Goal: Complete application form: Complete application form

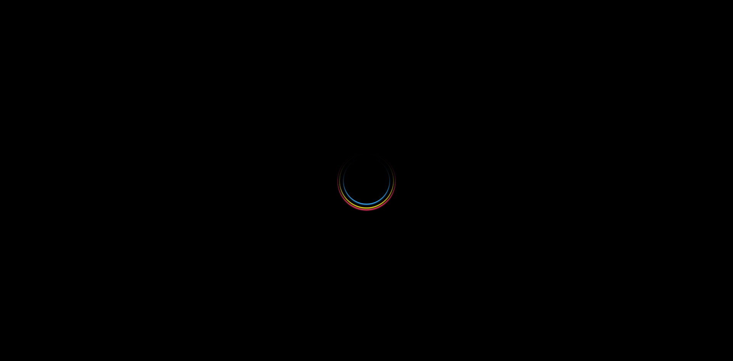
select select
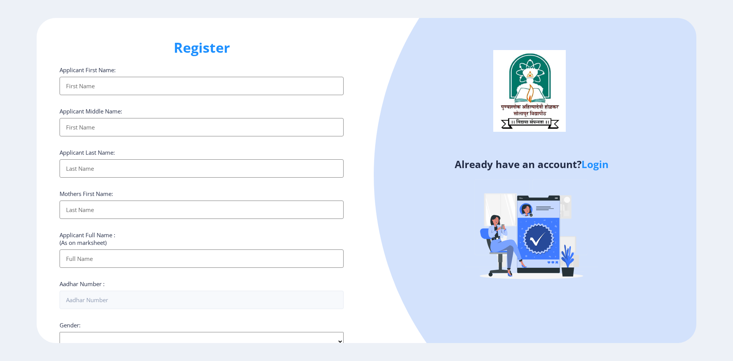
click at [600, 164] on link "Login" at bounding box center [594, 164] width 27 height 14
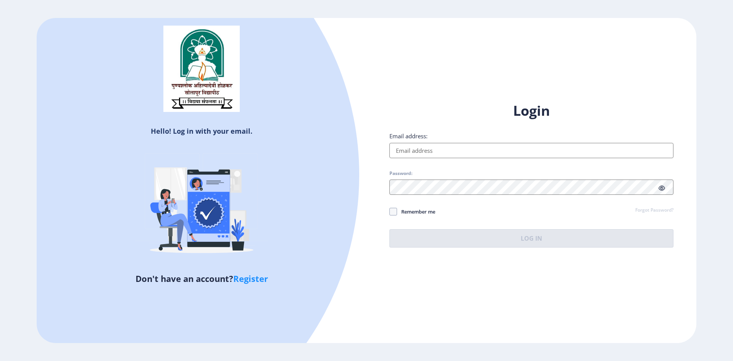
click at [430, 148] on input "Email address:" at bounding box center [531, 150] width 284 height 15
type input "[EMAIL_ADDRESS][DOMAIN_NAME]"
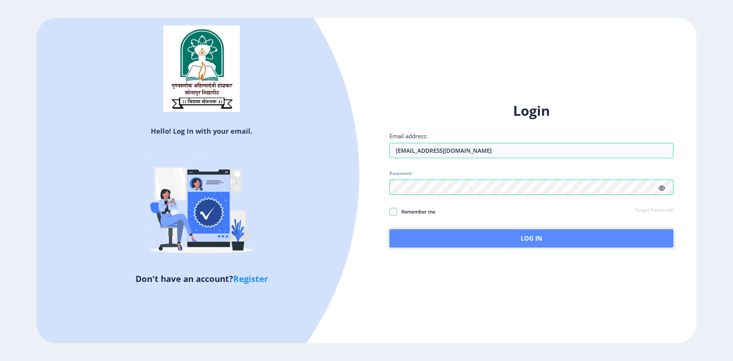
click at [454, 240] on button "Log In" at bounding box center [531, 238] width 284 height 18
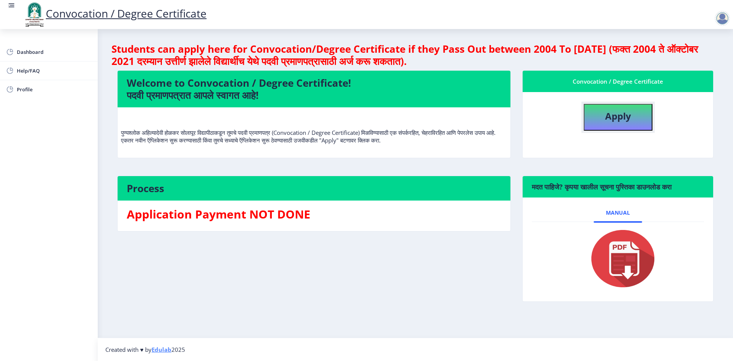
click at [620, 119] on b "Apply" at bounding box center [618, 115] width 26 height 13
select select
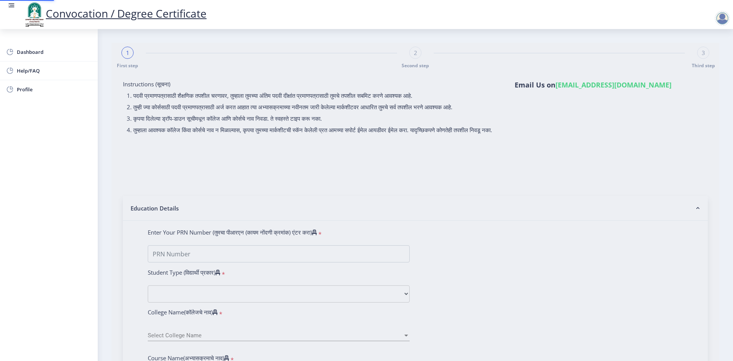
type input "[PERSON_NAME]"
type input "Shobha"
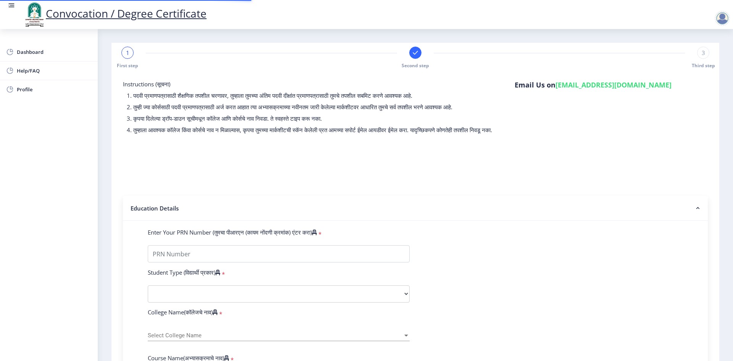
type input "2020032500088032"
select select "Regular"
select select "2013"
select select "March"
select select "Grade O"
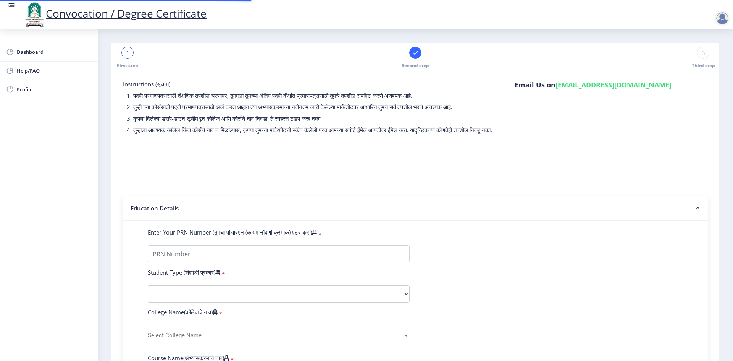
type input "12356"
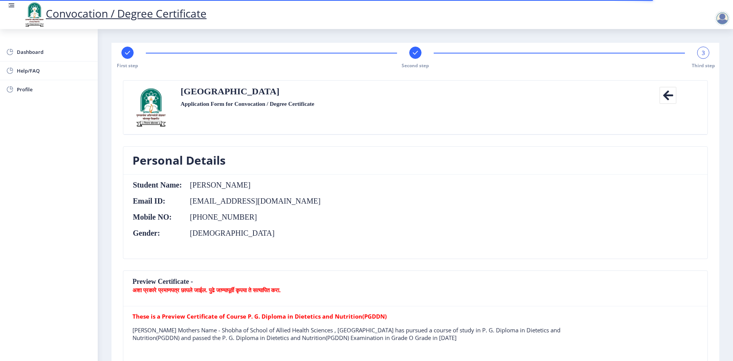
click at [125, 53] on rect at bounding box center [128, 53] width 8 height 8
select select "Regular"
select select "2013"
select select "March"
select select "Grade O"
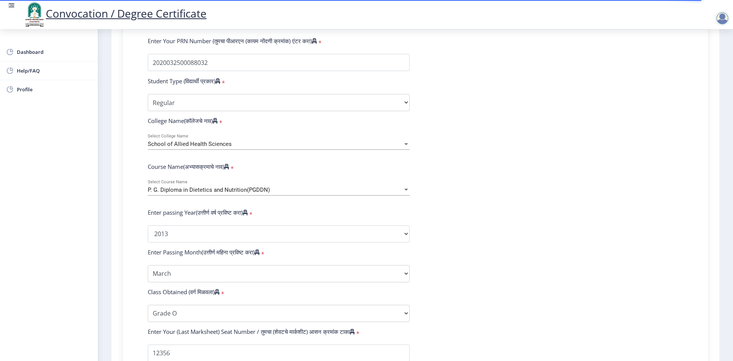
scroll to position [191, 0]
click at [174, 109] on select "Select Student Type Regular External" at bounding box center [279, 102] width 262 height 17
select select "External"
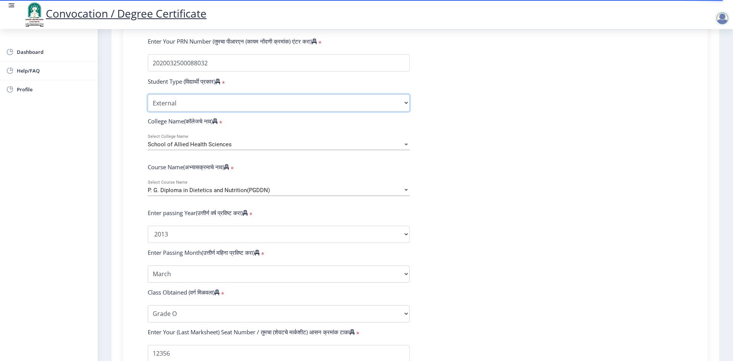
click at [148, 101] on select "Select Student Type Regular External" at bounding box center [279, 102] width 262 height 17
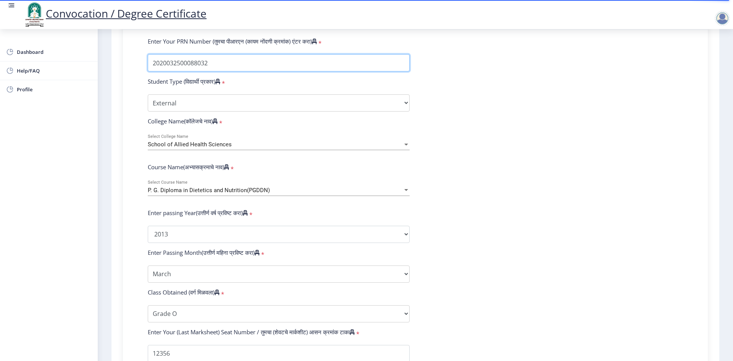
drag, startPoint x: 220, startPoint y: 70, endPoint x: 141, endPoint y: 66, distance: 79.1
click at [141, 66] on div "Enter Your PRN Number (तुमचा पीआरएन (कायम नोंदणी क्रमांक) एंटर करा) * Student T…" at bounding box center [415, 239] width 558 height 404
click at [216, 148] on span "School of Allied Health Sciences" at bounding box center [190, 144] width 84 height 7
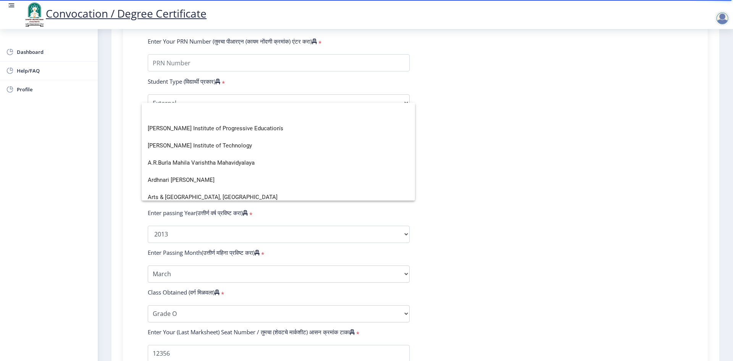
scroll to position [0, 0]
click at [531, 155] on div at bounding box center [366, 180] width 733 height 361
click at [195, 148] on span "School of Allied Health Sciences" at bounding box center [190, 144] width 84 height 7
type input "ex"
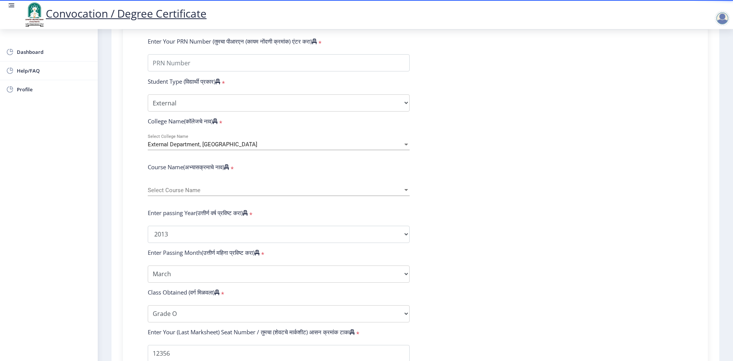
click at [178, 193] on span "Select Course Name" at bounding box center [275, 190] width 255 height 6
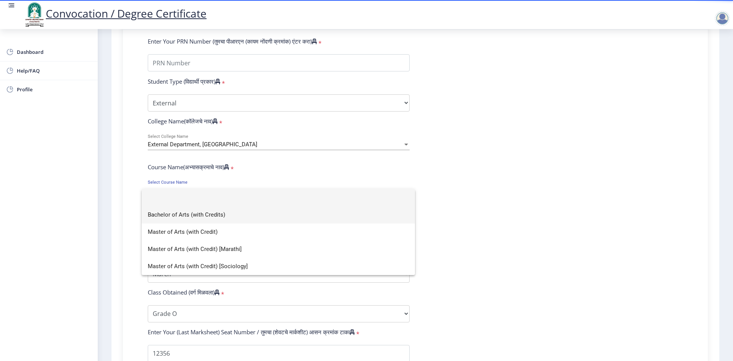
click at [216, 213] on span "Bachelor of Arts (with Credits)" at bounding box center [278, 214] width 261 height 17
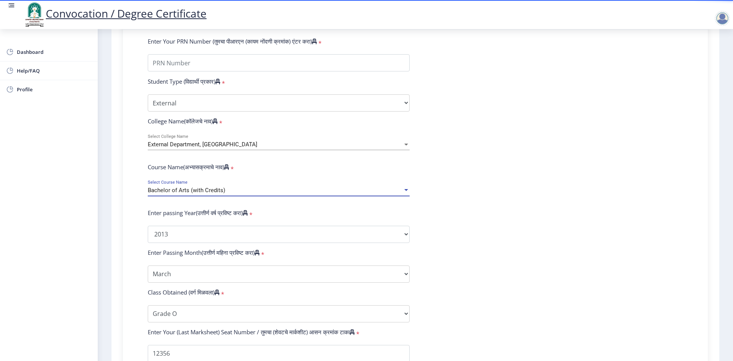
select select
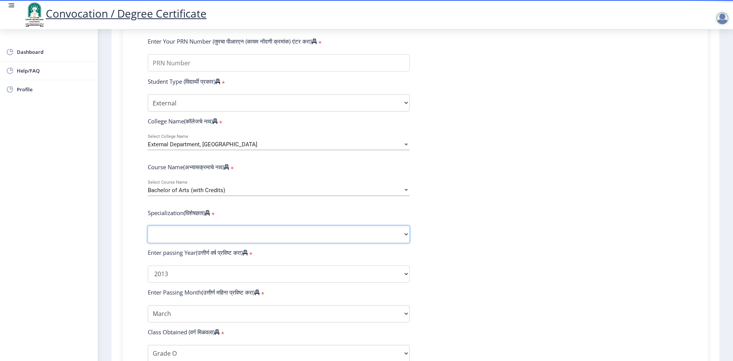
click at [202, 239] on select "Specialization English Geography Hindi Marathi Music Sanskrit Urdu Ancient Indi…" at bounding box center [279, 233] width 262 height 17
click at [515, 161] on form "Enter Your PRN Number (तुमचा पीआरएन (कायम नोंदणी क्रमांक) एंटर करा) * Student T…" at bounding box center [415, 259] width 546 height 444
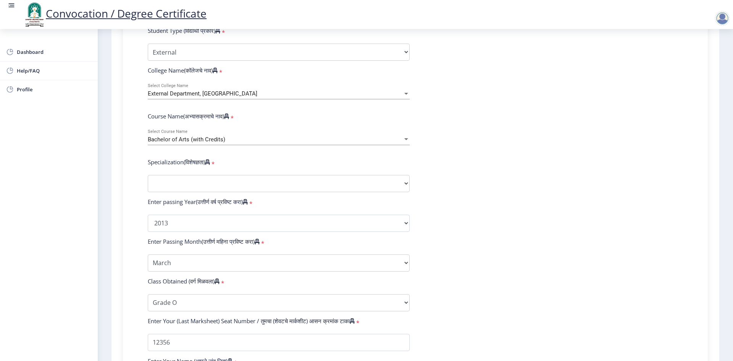
scroll to position [267, 0]
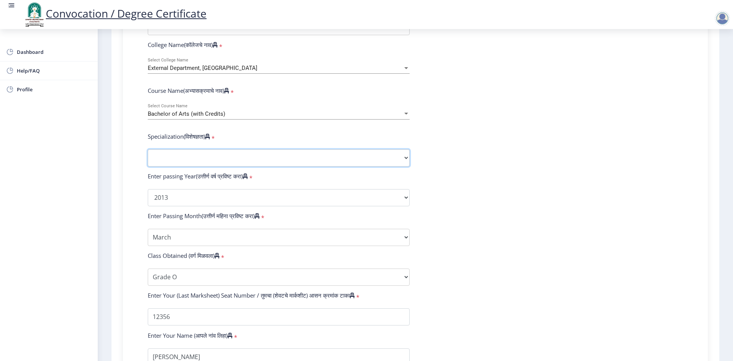
click at [250, 164] on select "Specialization English Geography Hindi Marathi Music Sanskrit Urdu Ancient Indi…" at bounding box center [279, 157] width 262 height 17
click at [477, 153] on form "Enter Your PRN Number (तुमचा पीआरएन (कायम नोंदणी क्रमांक) एंटर करा) * Student T…" at bounding box center [415, 183] width 546 height 444
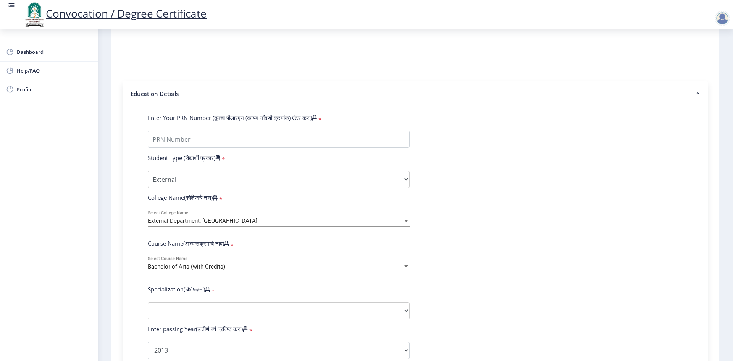
scroll to position [0, 0]
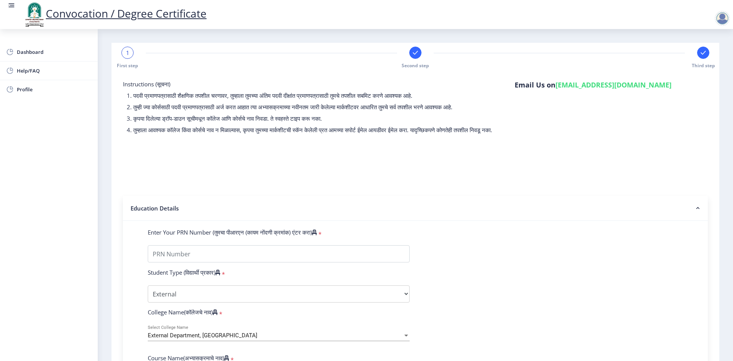
click at [719, 21] on div at bounding box center [721, 18] width 15 height 15
click at [700, 58] on span "Log out" at bounding box center [702, 59] width 49 height 9
